Goal: Information Seeking & Learning: Learn about a topic

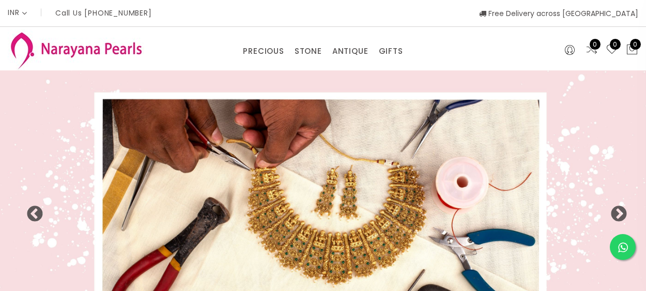
select select "INR"
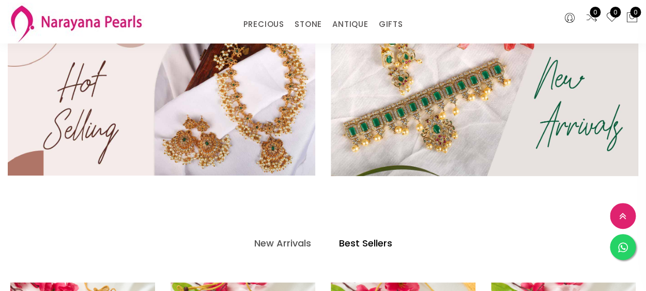
scroll to position [199, 0]
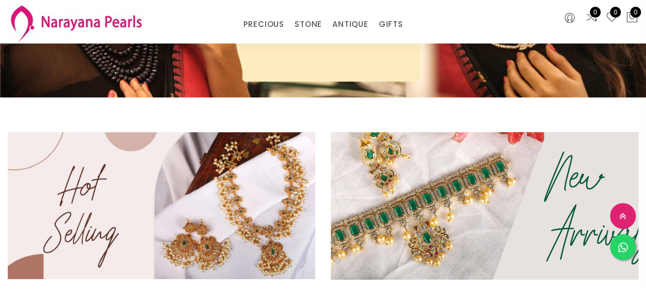
click at [419, 203] on img at bounding box center [484, 205] width 369 height 177
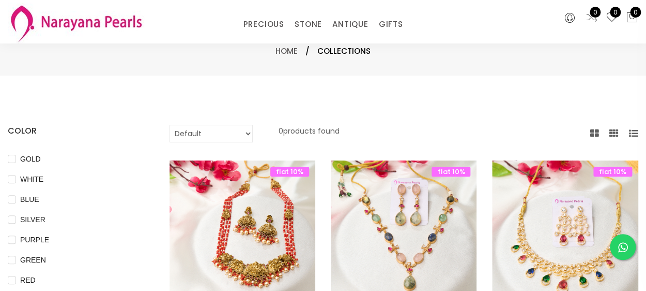
scroll to position [103, 0]
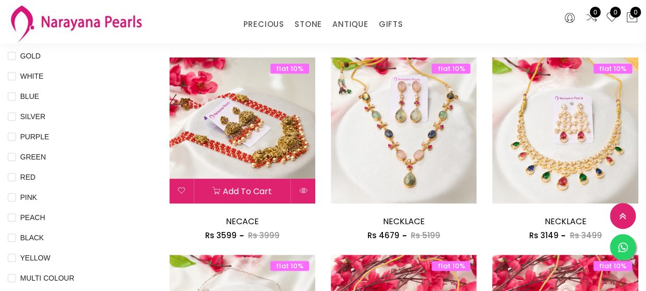
click at [268, 151] on img at bounding box center [242, 130] width 146 height 146
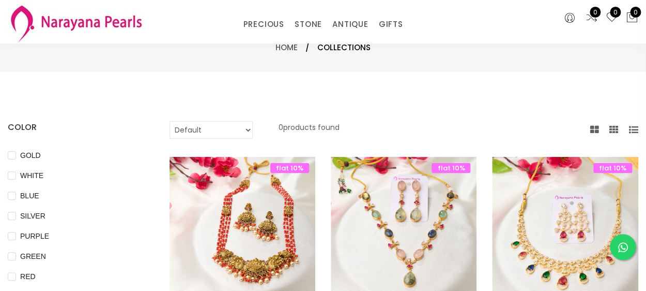
scroll to position [0, 0]
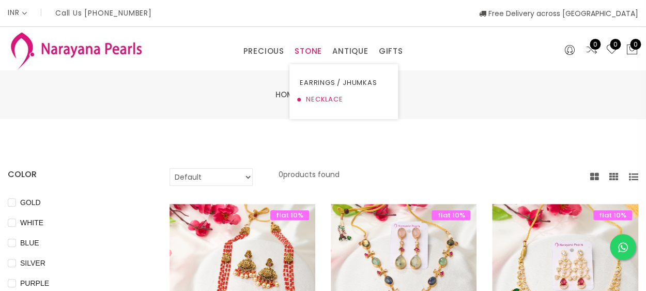
click at [319, 95] on link "NECKLACE" at bounding box center [344, 99] width 88 height 17
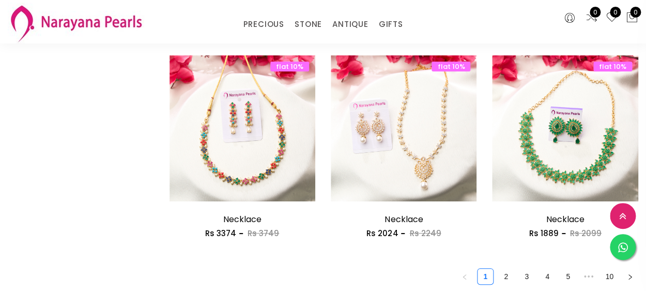
scroll to position [1292, 0]
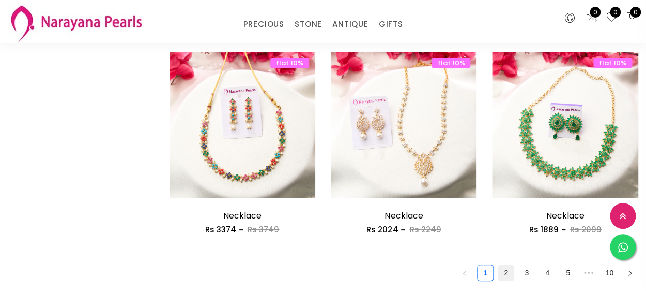
click at [509, 270] on link "2" at bounding box center [507, 273] width 16 height 16
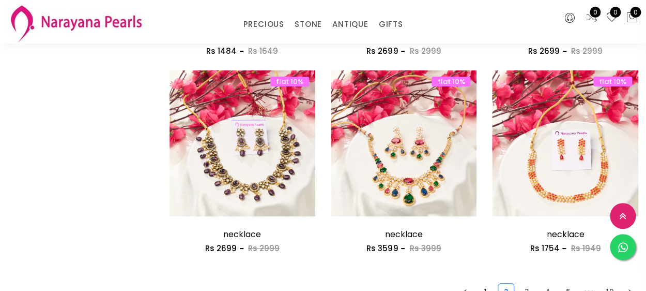
scroll to position [1292, 0]
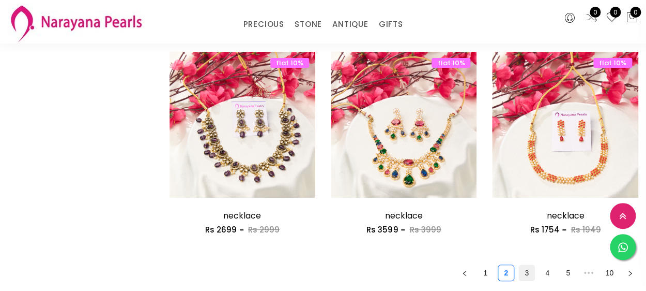
click at [531, 276] on link "3" at bounding box center [527, 273] width 16 height 16
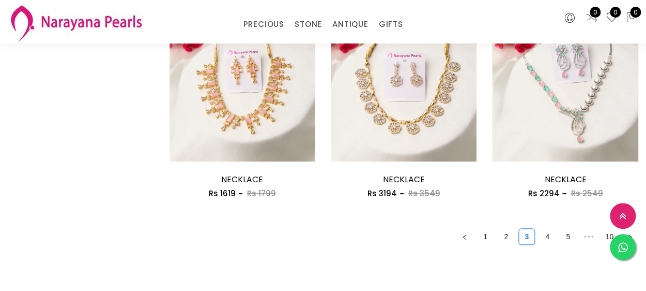
scroll to position [1396, 0]
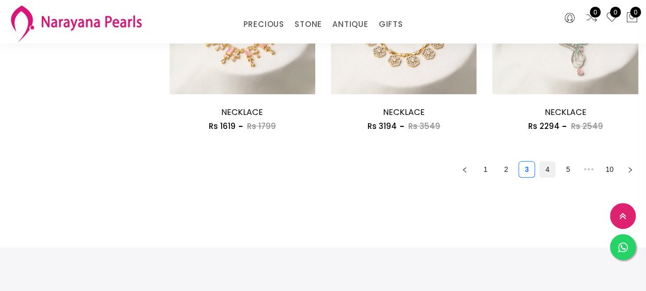
click at [550, 171] on link "4" at bounding box center [548, 169] width 16 height 16
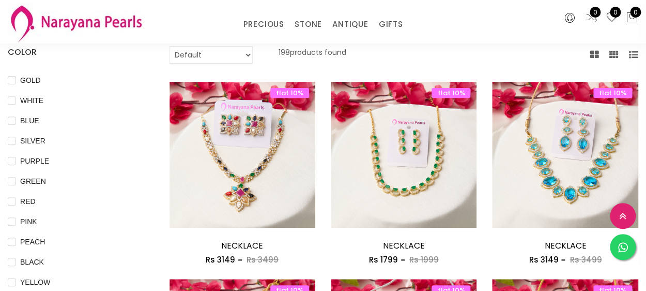
scroll to position [103, 0]
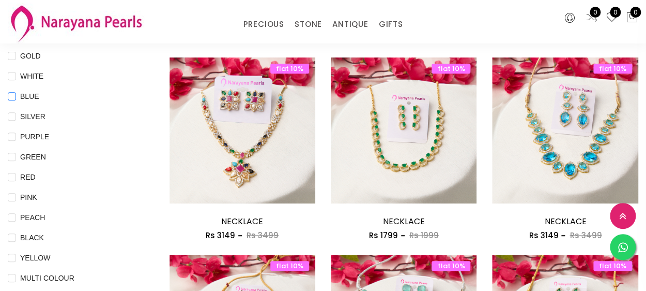
click at [11, 97] on input "BLUE" at bounding box center [12, 103] width 8 height 23
checkbox input "true"
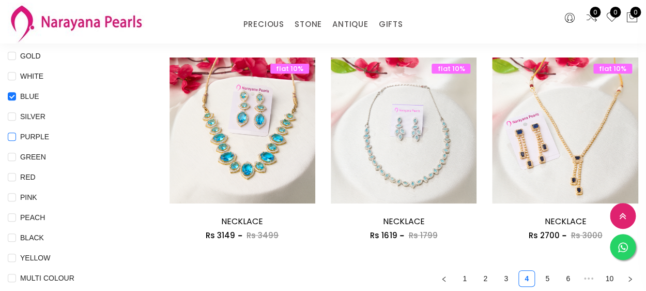
click at [8, 133] on input "PURPLE" at bounding box center [12, 143] width 8 height 23
checkbox input "true"
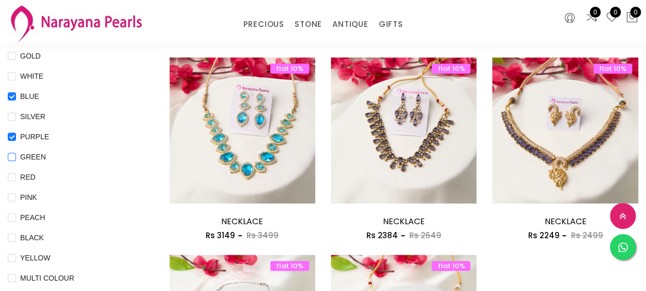
click at [12, 154] on input "GREEN" at bounding box center [12, 164] width 8 height 23
click at [5, 155] on div "COLOR GOLD WHITE BLUE SILVER PURPLE GREEN RED PINK PEACH BLACK YELLOW MULTI COL…" at bounding box center [81, 253] width 162 height 462
click at [12, 156] on input "GREEN" at bounding box center [12, 164] width 8 height 23
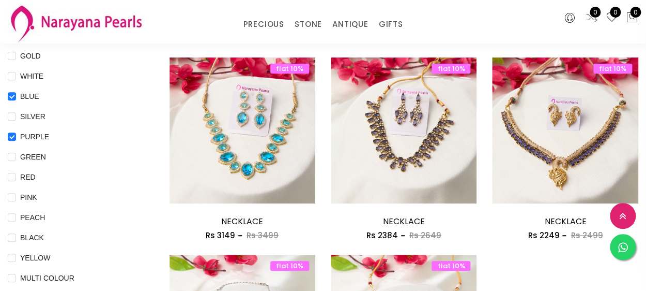
click at [6, 153] on div "COLOR GOLD WHITE BLUE SILVER PURPLE GREEN RED PINK PEACH BLACK YELLOW MULTI COL…" at bounding box center [81, 253] width 162 height 462
click at [11, 157] on input "GREEN" at bounding box center [12, 164] width 8 height 23
checkbox input "true"
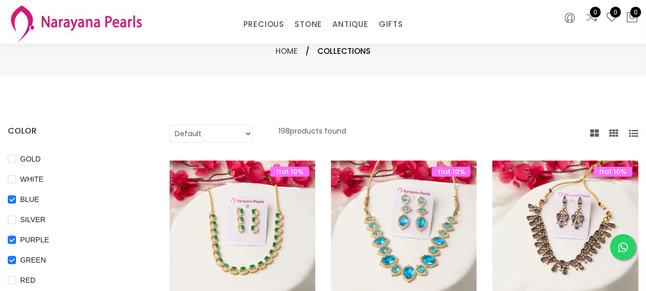
scroll to position [0, 0]
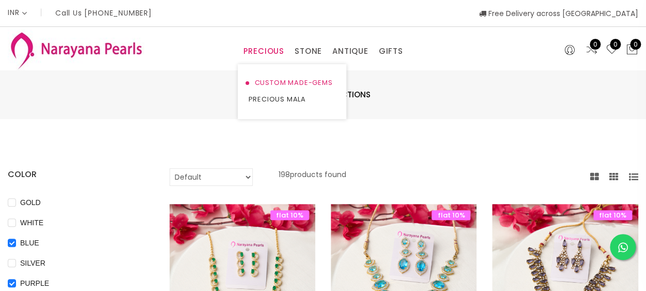
click at [271, 82] on link "CUSTOM MADE-GEMS" at bounding box center [292, 82] width 88 height 17
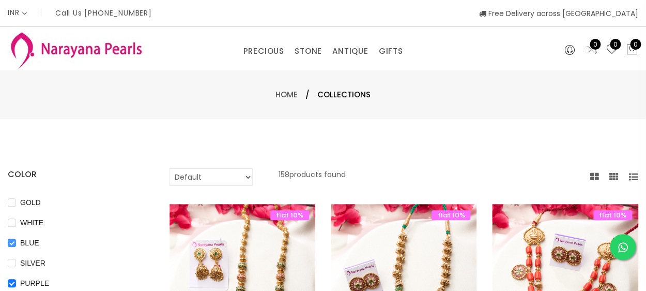
click at [14, 244] on input "BLUE" at bounding box center [12, 249] width 8 height 23
checkbox input "false"
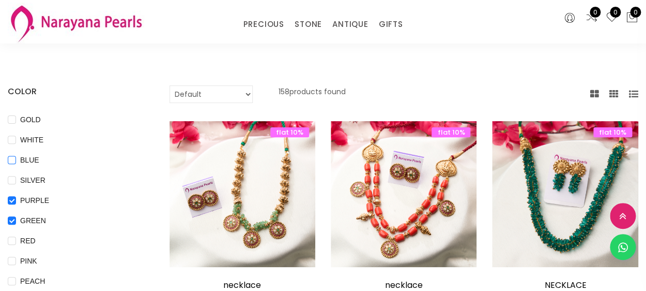
scroll to position [103, 0]
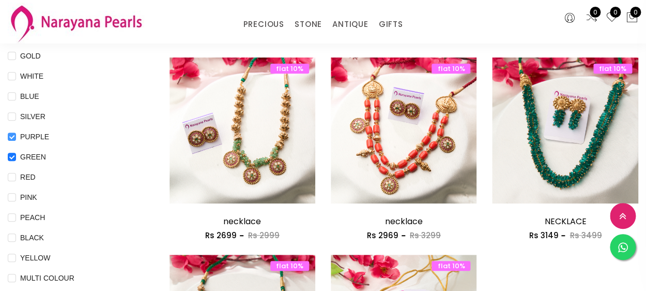
click at [13, 132] on input "PURPLE" at bounding box center [12, 143] width 8 height 23
checkbox input "true"
click at [12, 155] on input "GREEN" at bounding box center [12, 164] width 8 height 23
checkbox input "false"
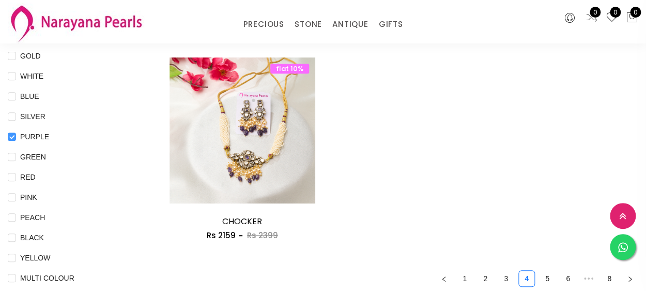
click at [12, 136] on input "PURPLE" at bounding box center [12, 143] width 8 height 23
checkbox input "false"
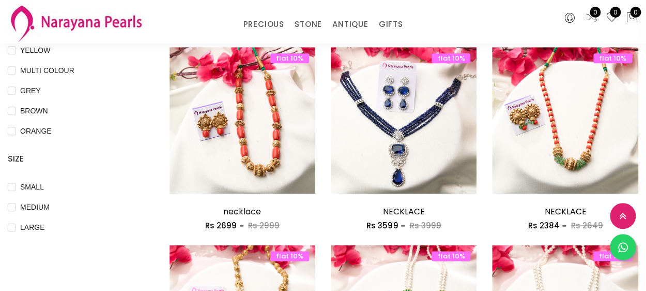
scroll to position [0, 0]
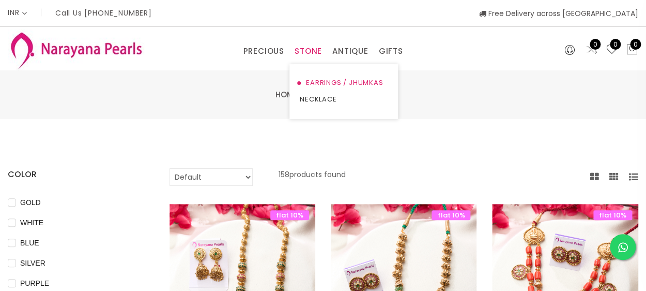
click at [315, 81] on link "EARRINGS / JHUMKAS" at bounding box center [344, 82] width 88 height 17
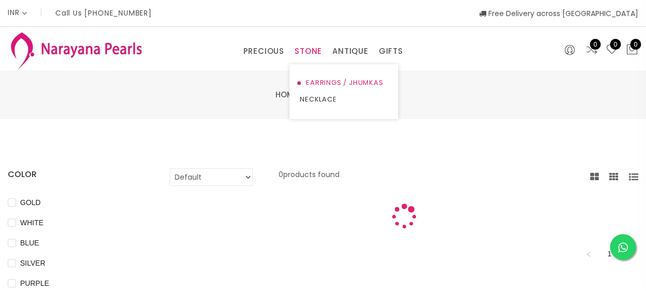
click at [315, 81] on link "EARRINGS / JHUMKAS" at bounding box center [344, 82] width 88 height 17
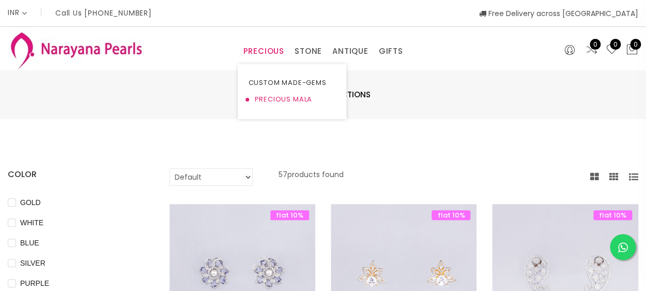
click at [284, 100] on link "PRECIOUS MALA" at bounding box center [292, 99] width 88 height 17
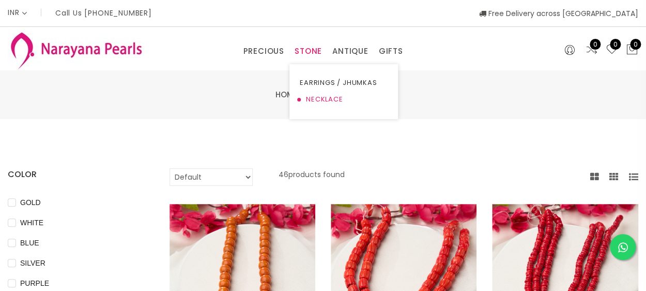
click at [318, 101] on link "NECKLACE" at bounding box center [344, 99] width 88 height 17
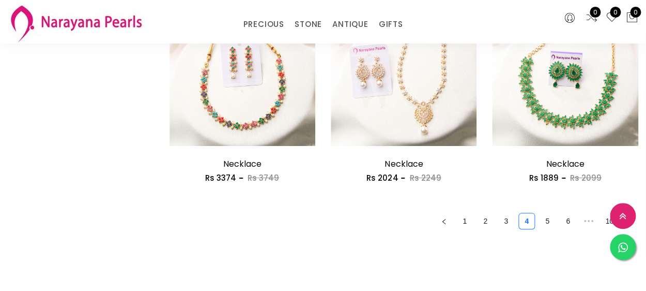
scroll to position [1189, 0]
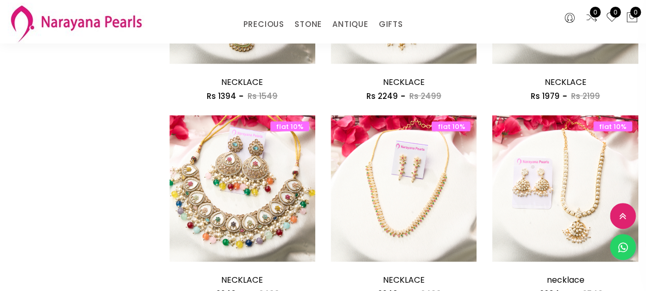
scroll to position [639, 0]
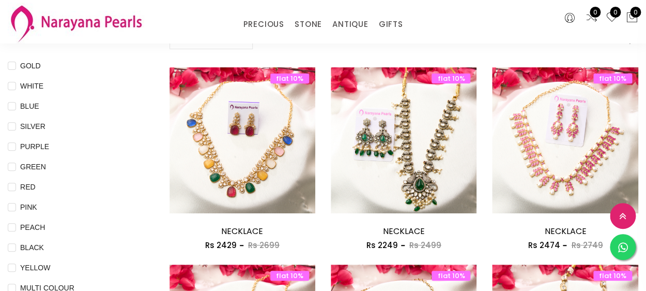
scroll to position [0, 0]
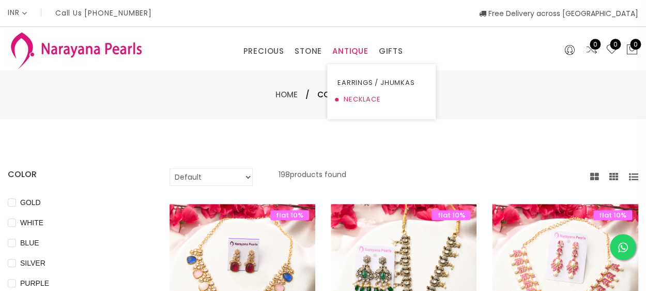
click at [366, 99] on link "NECKLACE" at bounding box center [382, 99] width 88 height 17
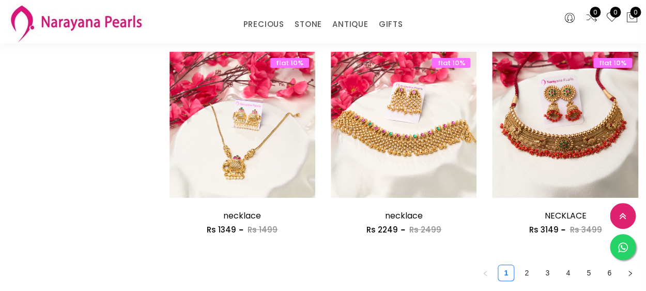
scroll to position [1344, 0]
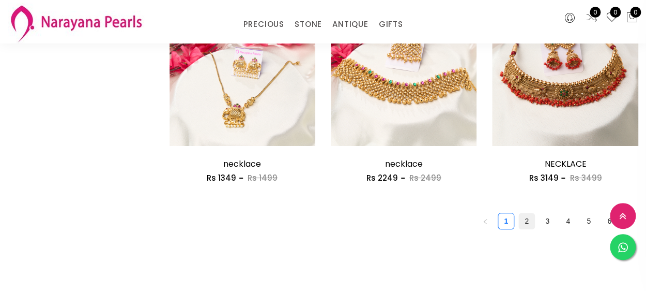
click at [529, 222] on link "2" at bounding box center [527, 221] width 16 height 16
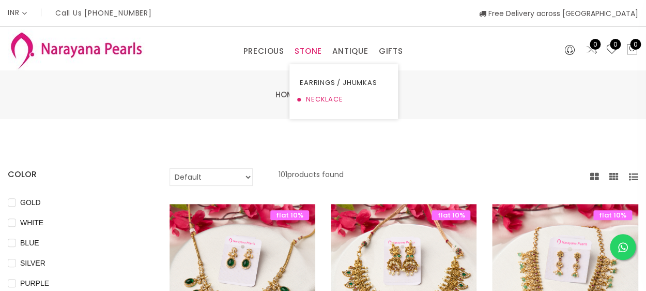
click at [334, 103] on link "NECKLACE" at bounding box center [344, 99] width 88 height 17
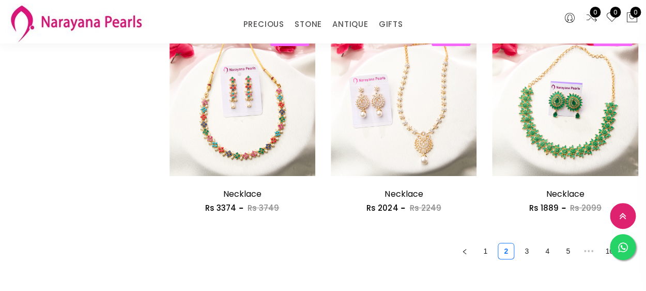
scroll to position [1448, 0]
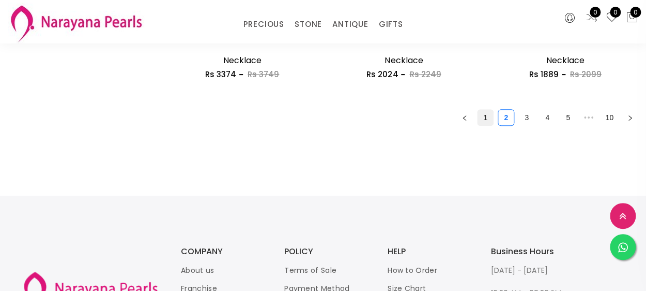
click at [485, 115] on link "1" at bounding box center [486, 118] width 16 height 16
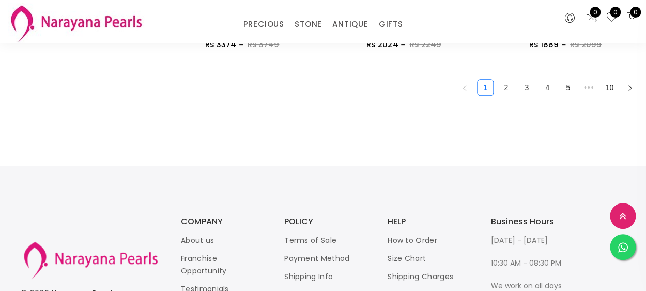
scroll to position [1419, 0]
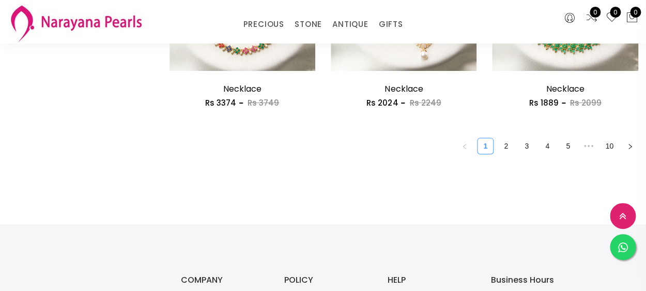
click at [486, 145] on link "1" at bounding box center [486, 146] width 16 height 16
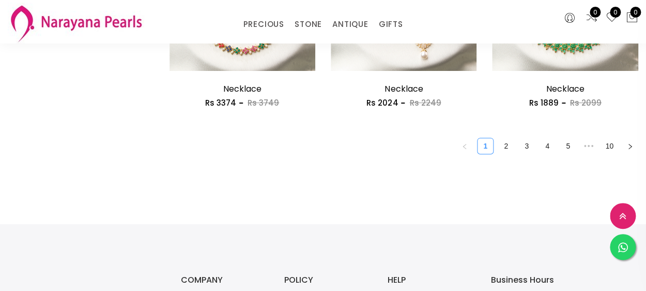
click at [486, 145] on link "1" at bounding box center [486, 146] width 16 height 16
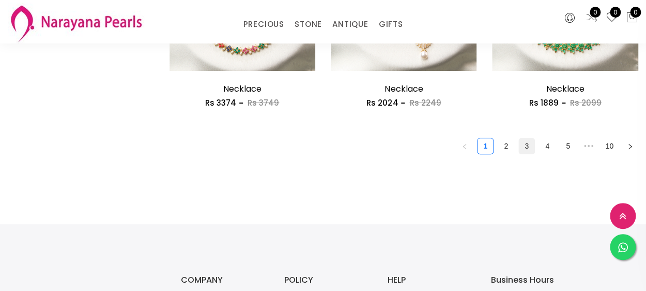
click at [525, 146] on link "3" at bounding box center [527, 146] width 16 height 16
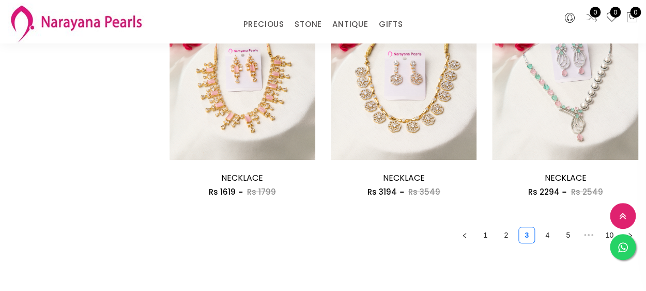
scroll to position [1344, 0]
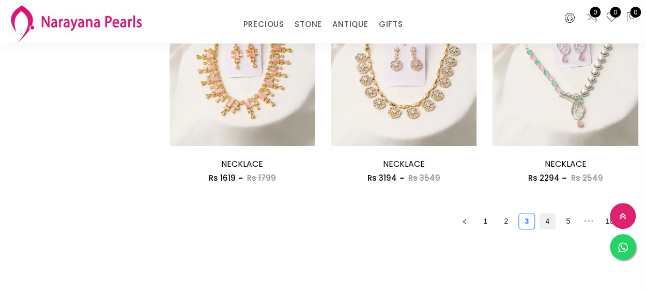
click at [551, 220] on link "4" at bounding box center [548, 221] width 16 height 16
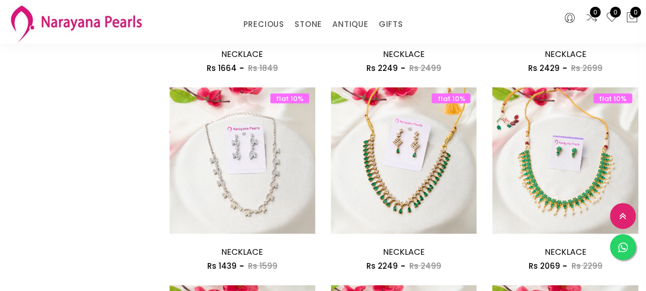
scroll to position [672, 0]
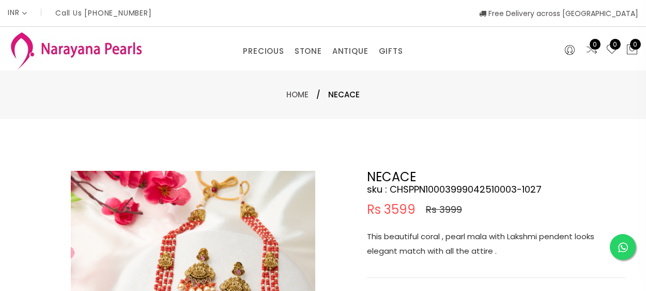
select select "INR"
